Goal: Navigation & Orientation: Find specific page/section

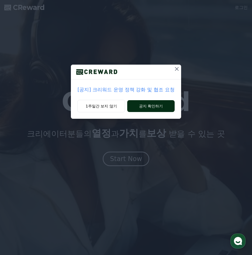
click at [163, 107] on button "공지 확인하기" at bounding box center [150, 106] width 47 height 12
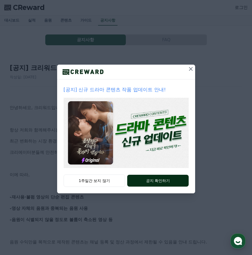
click at [168, 183] on button "공지 확인하기" at bounding box center [157, 181] width 61 height 12
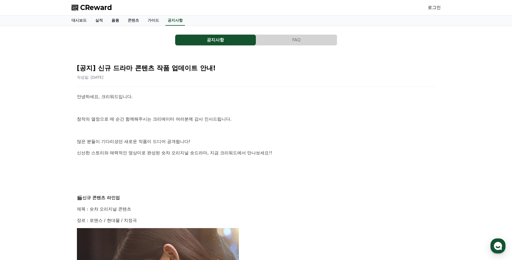
click at [118, 19] on link "음원" at bounding box center [115, 20] width 16 height 10
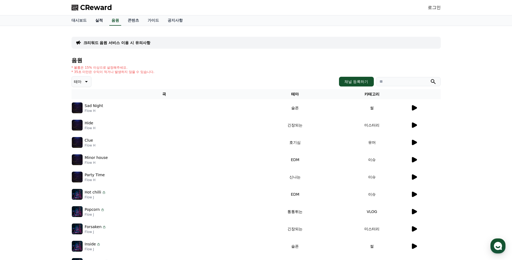
click at [103, 19] on link "실적" at bounding box center [99, 20] width 16 height 10
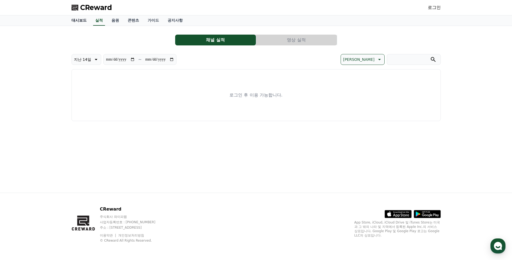
click at [84, 21] on link "대시보드" at bounding box center [79, 20] width 24 height 10
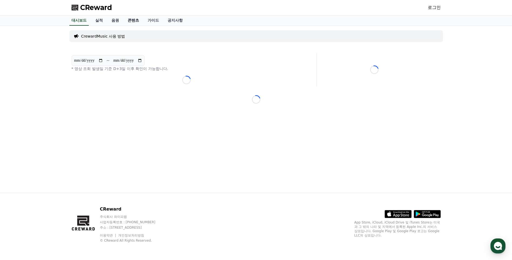
click at [137, 20] on link "콘텐츠" at bounding box center [133, 20] width 20 height 10
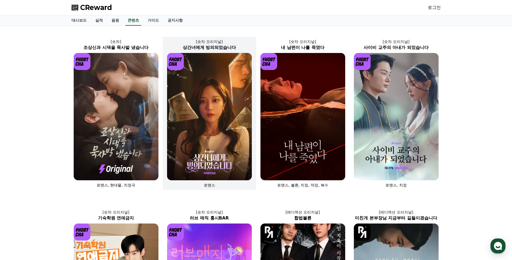
click at [210, 125] on img at bounding box center [209, 116] width 85 height 127
